Goal: Transaction & Acquisition: Purchase product/service

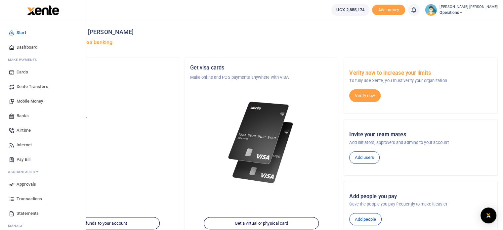
click at [27, 104] on span "Mobile Money" at bounding box center [30, 101] width 26 height 7
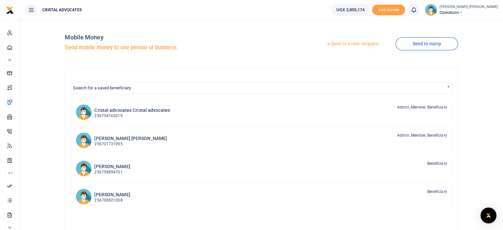
click at [372, 45] on link "Send to a new recipient" at bounding box center [353, 44] width 86 height 12
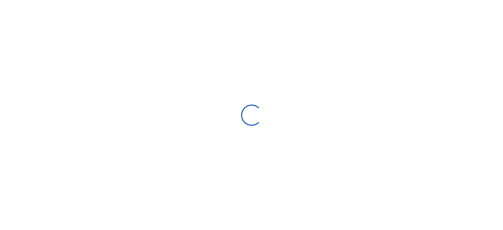
select select
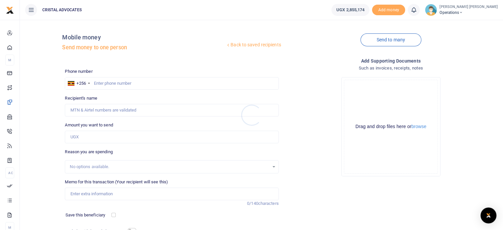
click at [111, 86] on div at bounding box center [251, 115] width 503 height 230
click at [110, 84] on input "text" at bounding box center [172, 83] width 214 height 13
type input "763290465"
type input "Denis Kakembo"
type input "763290465"
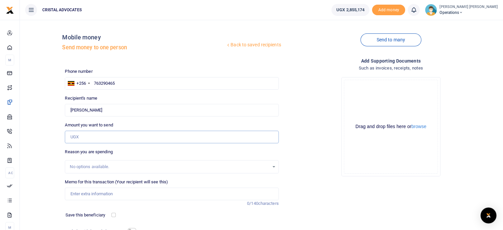
click at [155, 134] on input "Amount you want to send" at bounding box center [172, 137] width 214 height 13
type input "400,000"
click at [91, 167] on div "No options available." at bounding box center [169, 167] width 199 height 7
click at [82, 196] on input "Memo for this transaction (Your recipient will see this)" at bounding box center [172, 194] width 214 height 13
type input "Business development"
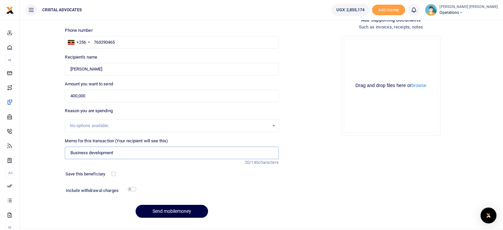
scroll to position [56, 0]
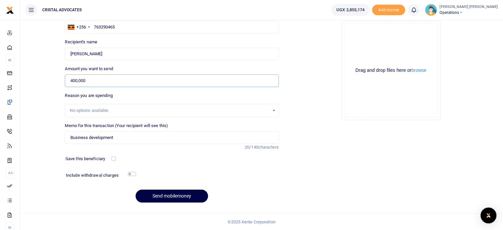
click at [75, 81] on input "400,000" at bounding box center [172, 80] width 214 height 13
type input "450,000"
click at [135, 174] on input "checkbox" at bounding box center [132, 174] width 9 height 4
checkbox input "true"
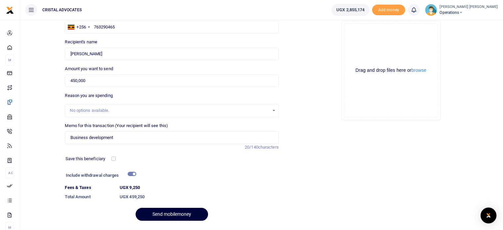
click at [168, 215] on button "Send mobilemoney" at bounding box center [172, 214] width 72 height 13
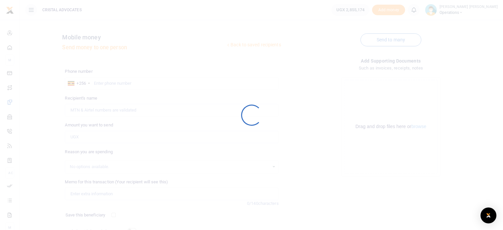
scroll to position [56, 0]
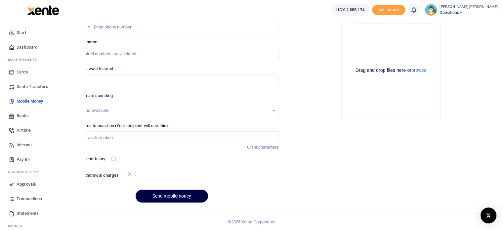
click at [25, 183] on span "Approvals" at bounding box center [27, 184] width 20 height 7
click at [25, 182] on span "Approvals" at bounding box center [27, 184] width 20 height 7
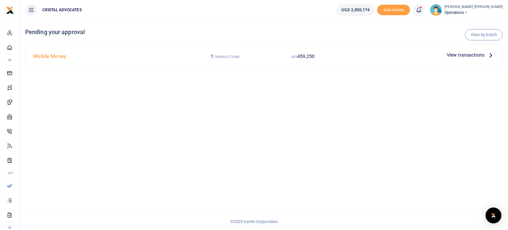
click at [491, 53] on icon at bounding box center [491, 54] width 7 height 7
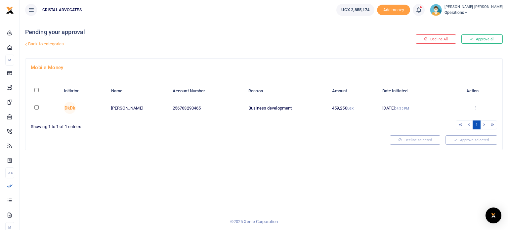
click at [36, 90] on input "\a \a : activate to sort column descending" at bounding box center [36, 90] width 4 height 4
checkbox input "true"
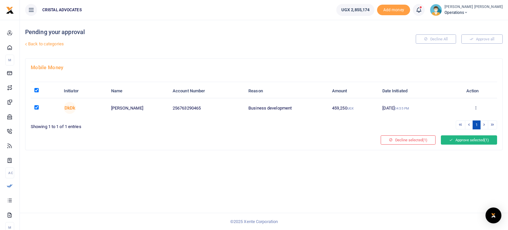
click at [466, 137] on button "Approve selected (1)" at bounding box center [469, 139] width 56 height 9
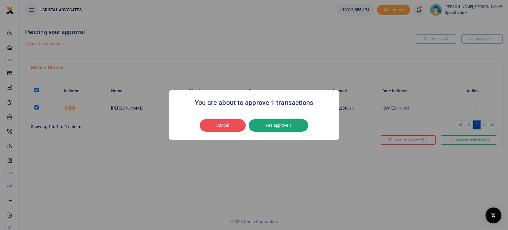
click at [273, 126] on button "Yes approve 1" at bounding box center [279, 125] width 60 height 13
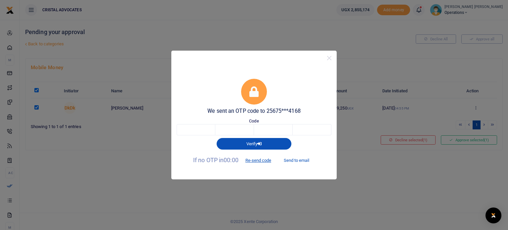
click at [298, 160] on button "Send to email" at bounding box center [296, 160] width 37 height 11
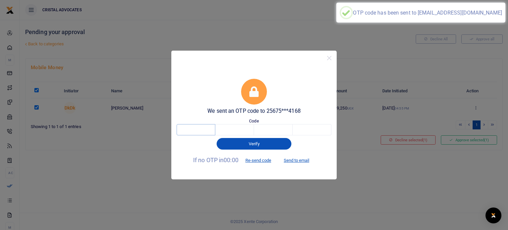
click at [191, 133] on input "text" at bounding box center [196, 129] width 39 height 11
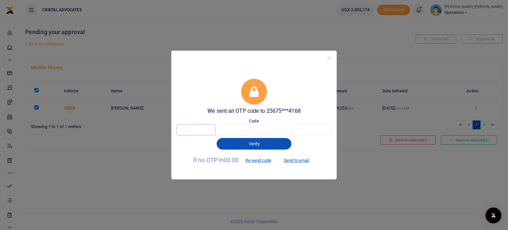
click at [191, 133] on input "text" at bounding box center [196, 129] width 39 height 11
type input "5"
type input "3"
type input "8"
type input "3"
